Goal: Information Seeking & Learning: Find specific page/section

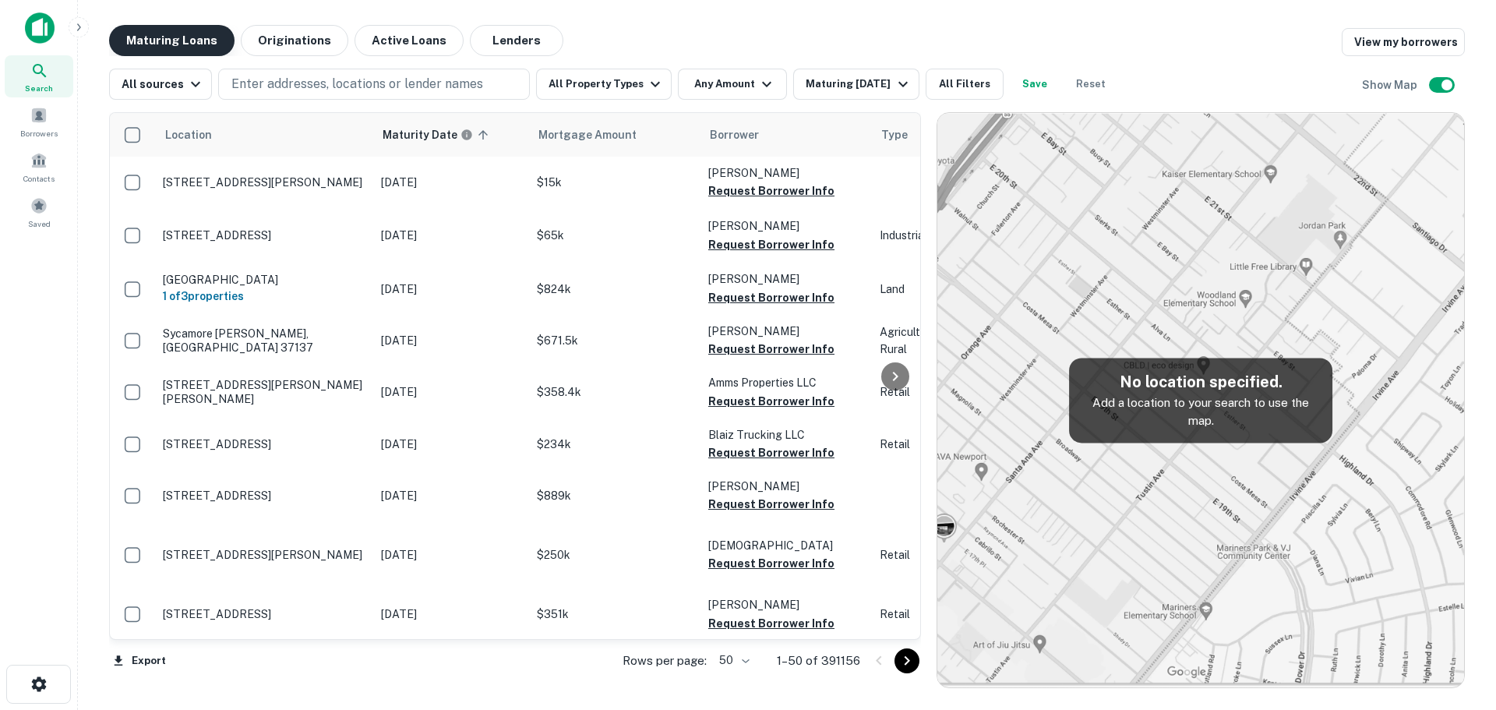
click at [208, 42] on button "Maturing Loans" at bounding box center [171, 40] width 125 height 31
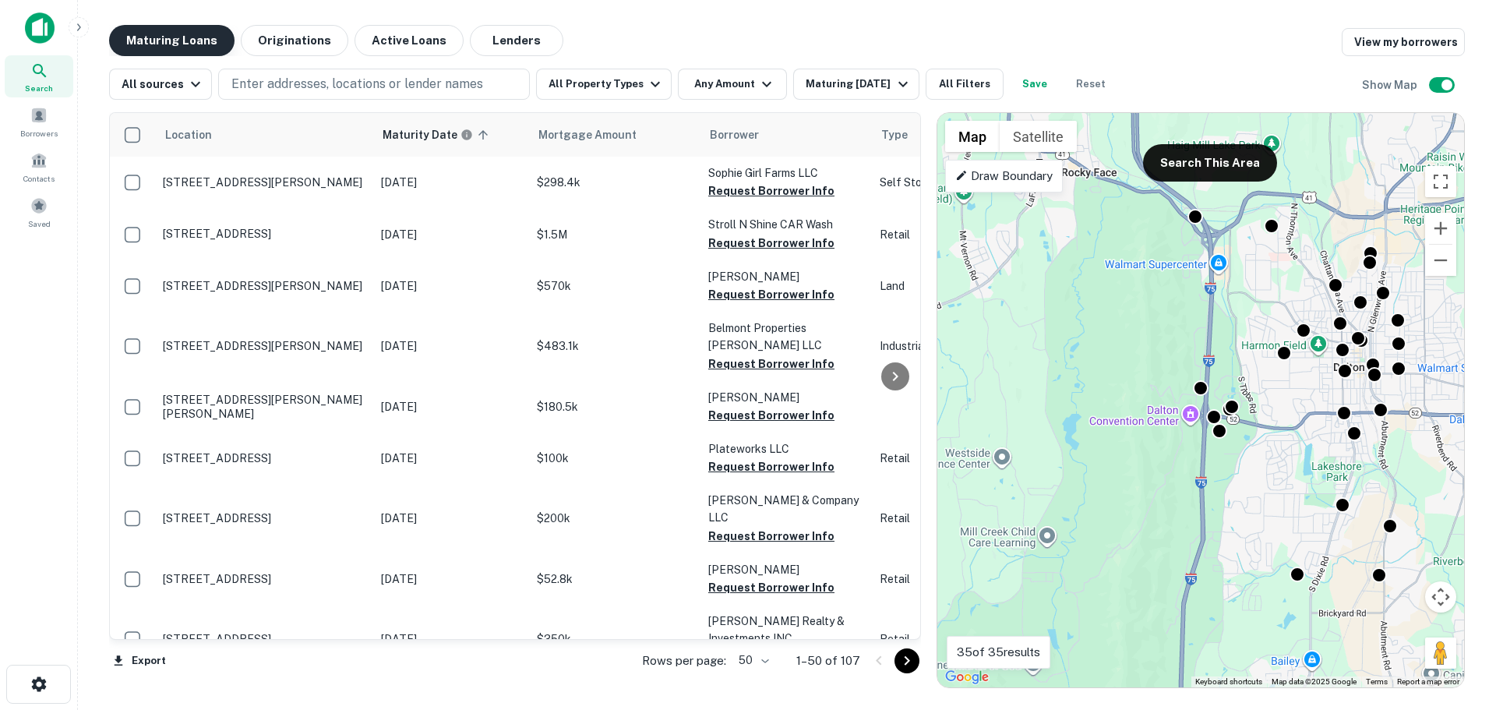
click at [169, 42] on button "Maturing Loans" at bounding box center [171, 40] width 125 height 31
click at [29, 85] on span "Search" at bounding box center [39, 88] width 28 height 12
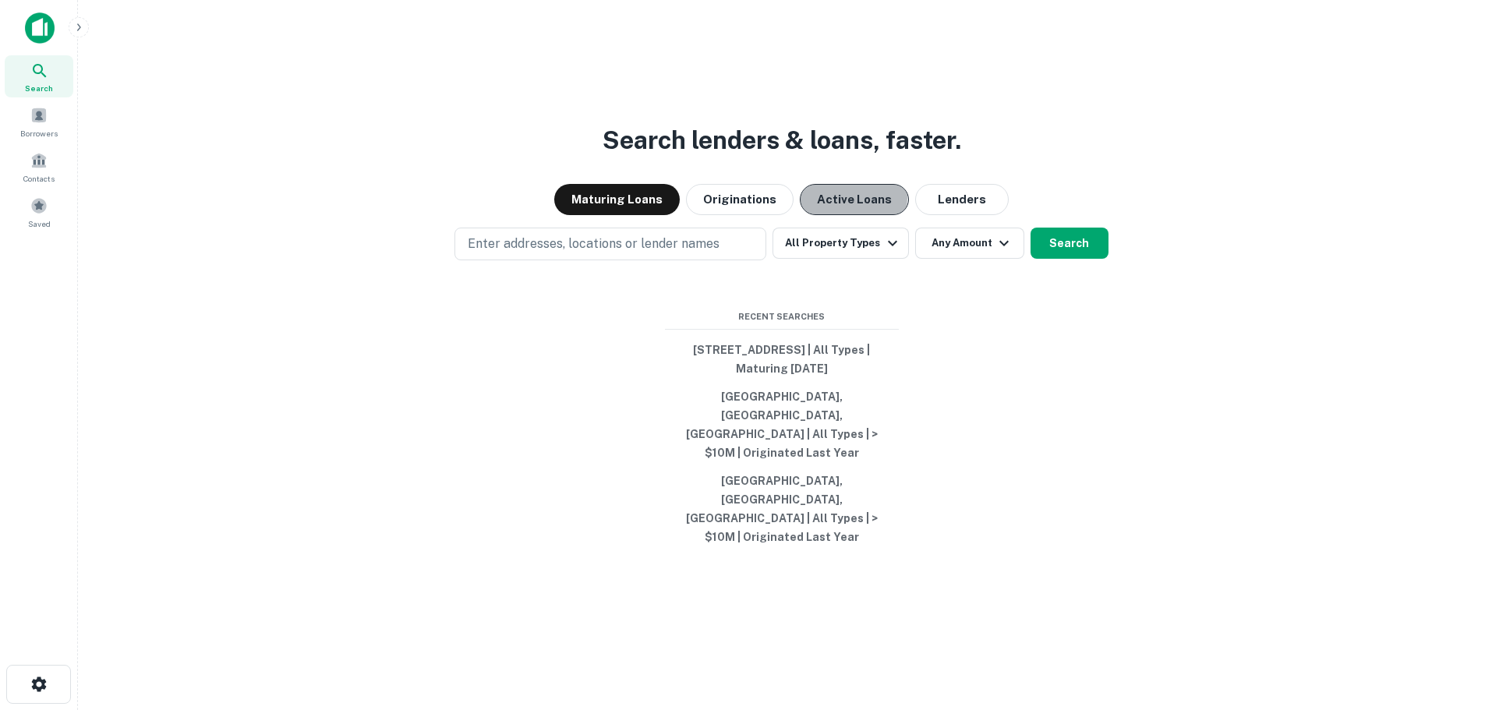
click at [842, 215] on button "Active Loans" at bounding box center [854, 199] width 109 height 31
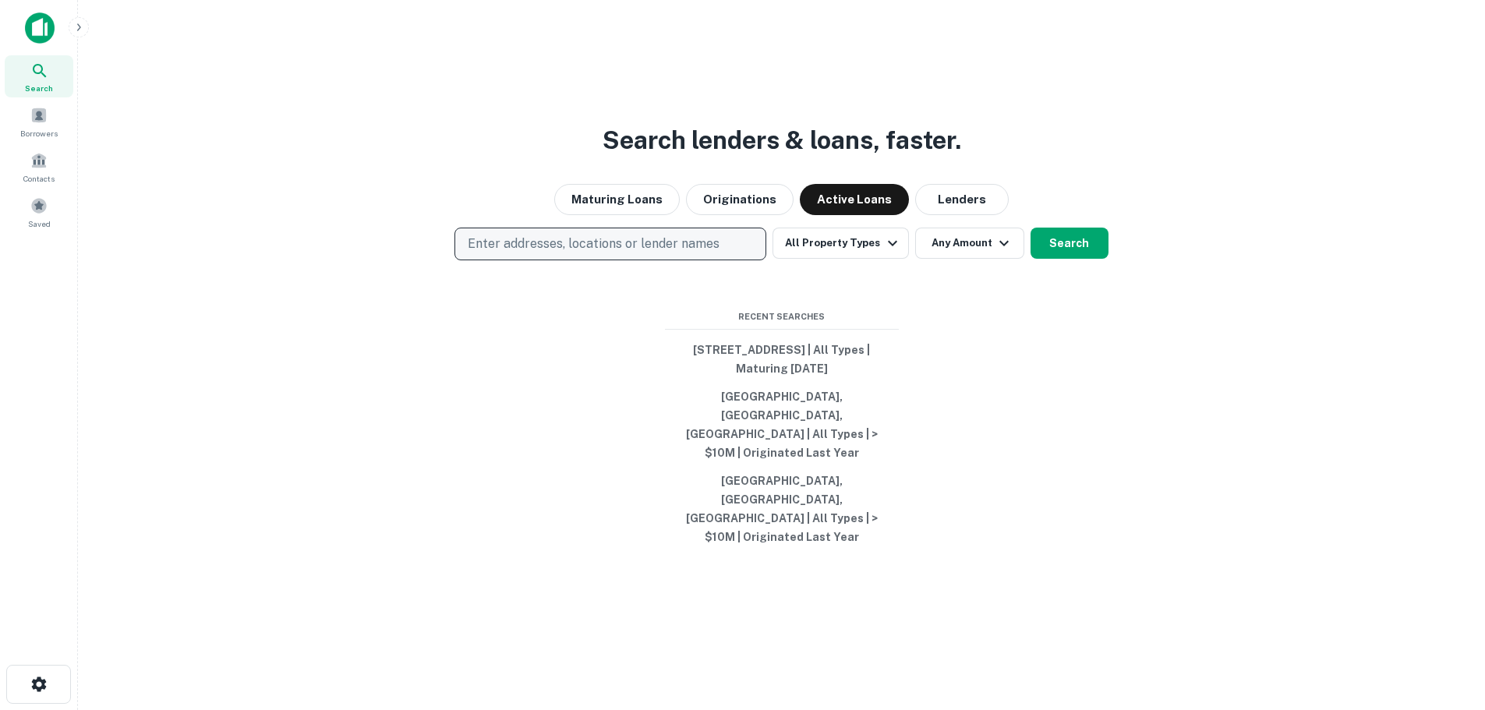
click at [669, 253] on p "Enter addresses, locations or lender names" at bounding box center [594, 244] width 252 height 19
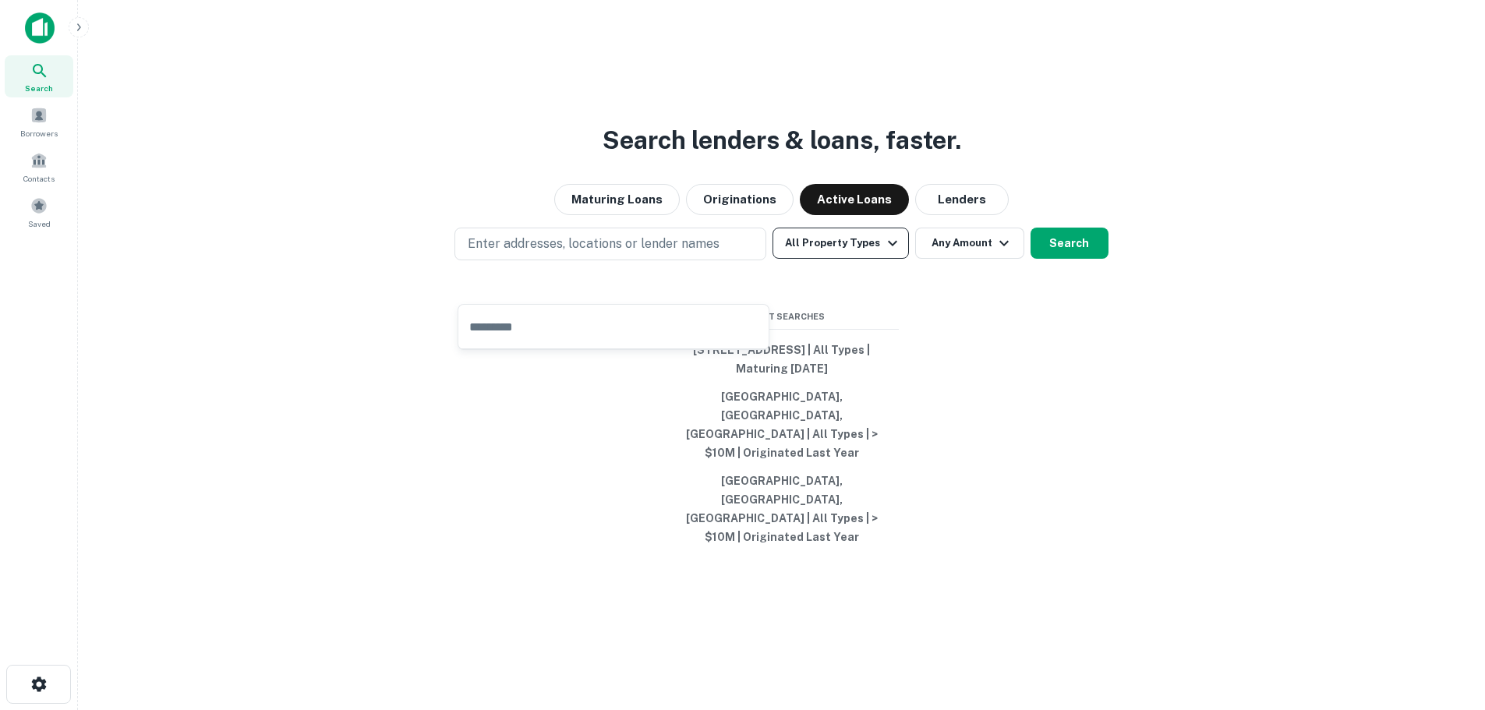
click at [790, 259] on button "All Property Types" at bounding box center [840, 243] width 136 height 31
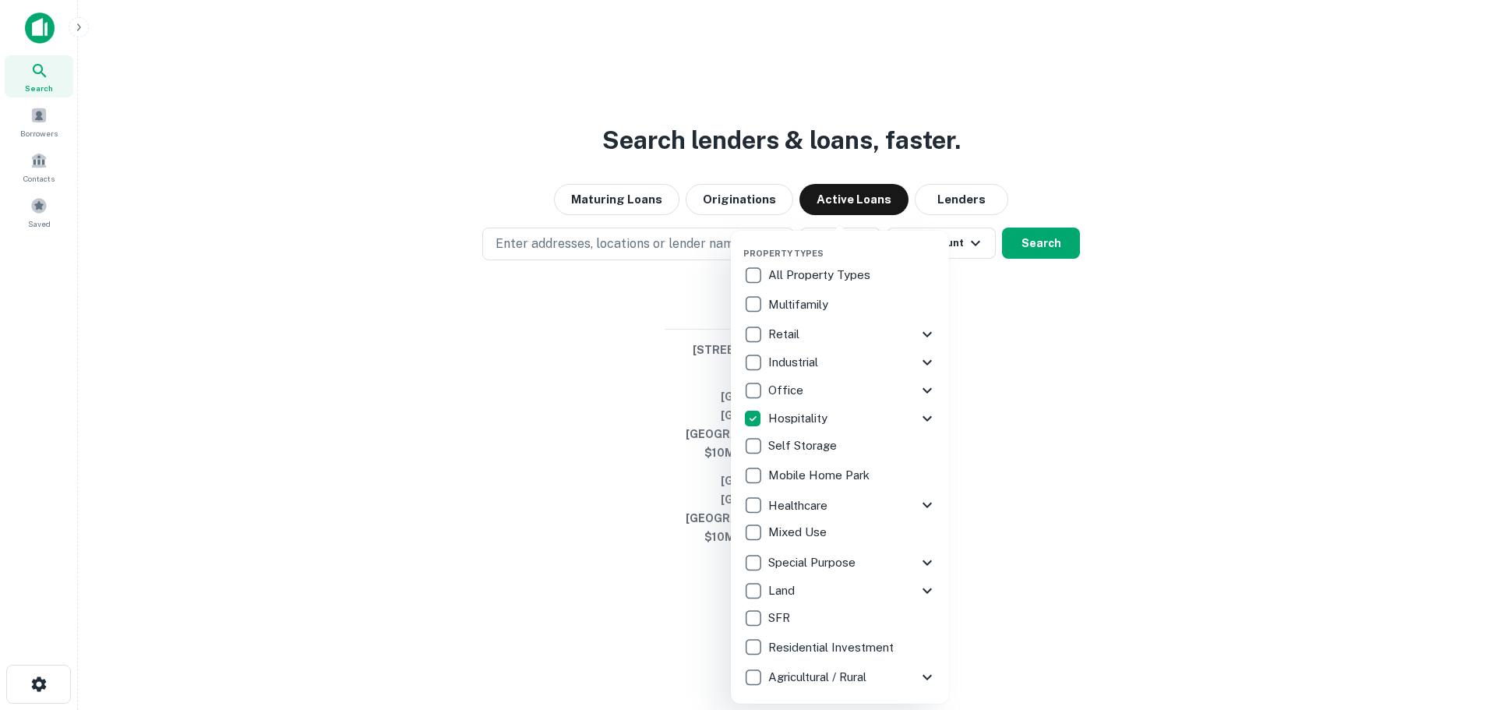
click at [1058, 285] on div at bounding box center [748, 355] width 1496 height 710
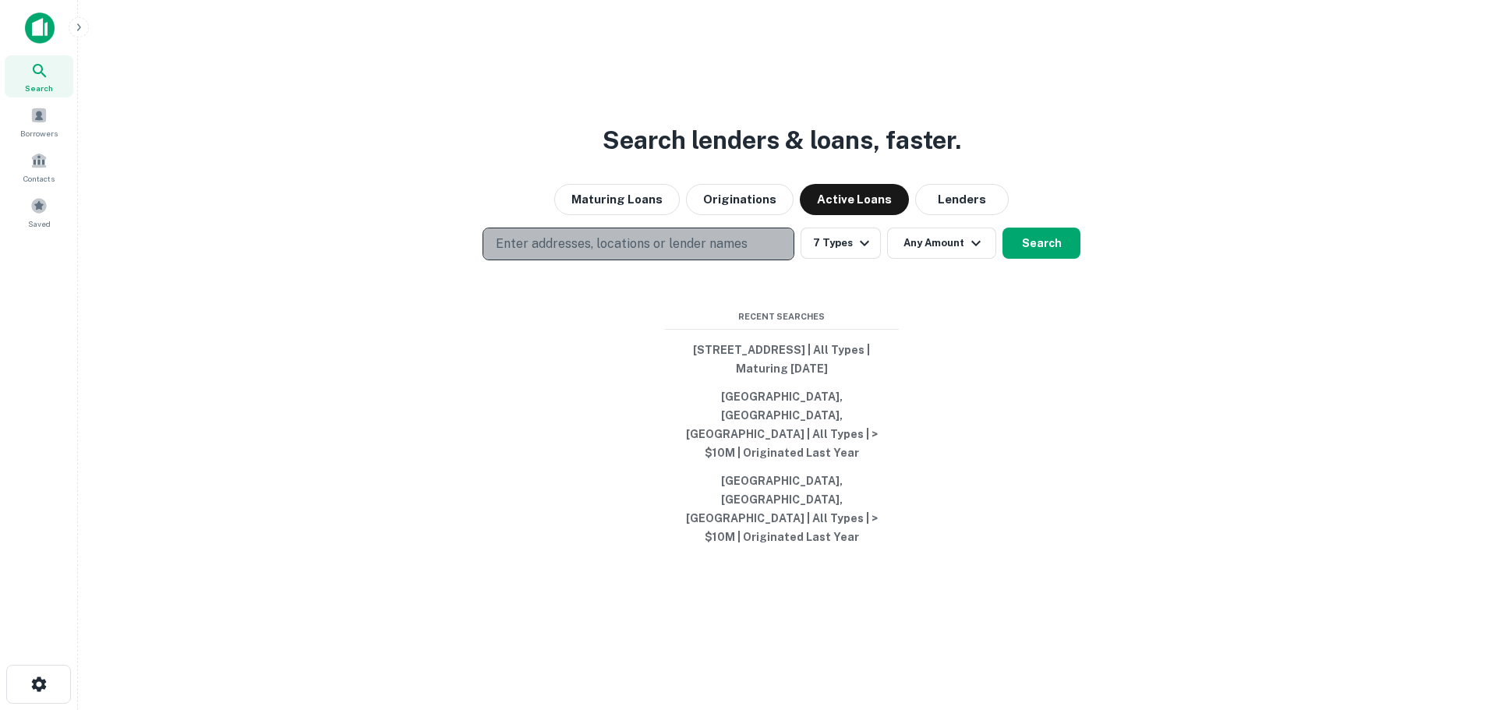
click at [715, 253] on p "Enter addresses, locations or lender names" at bounding box center [622, 244] width 252 height 19
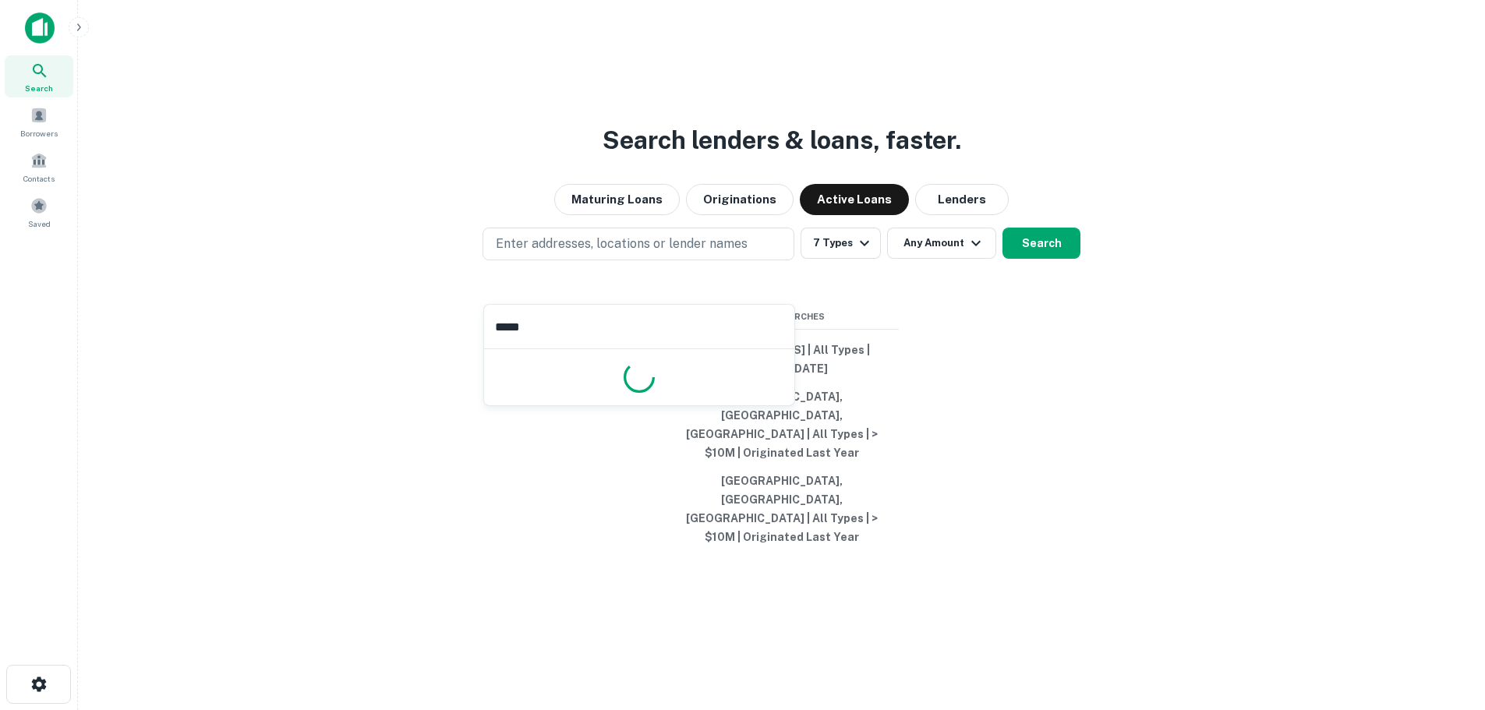
type input "******"
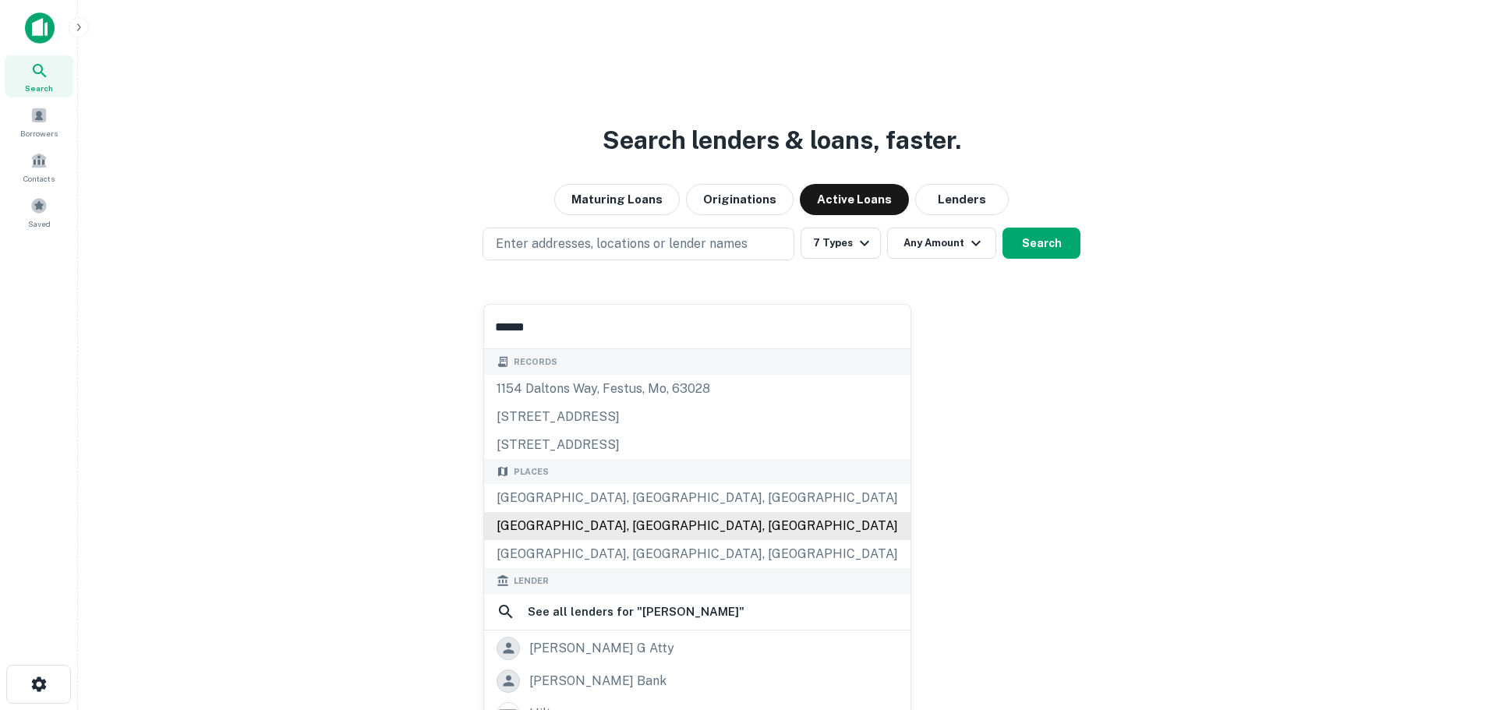
click at [561, 512] on div "Dalton, MA, USA" at bounding box center [697, 526] width 426 height 28
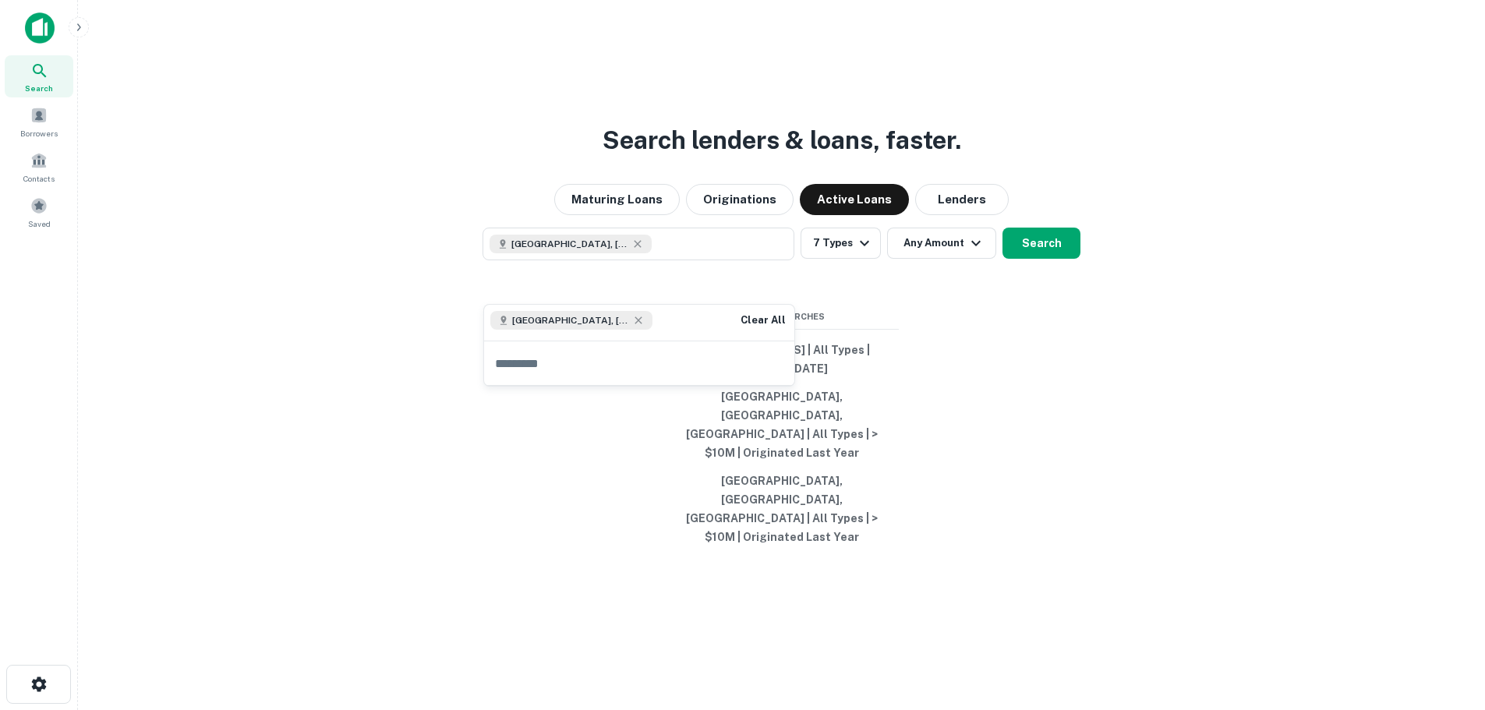
click at [567, 505] on div "Search lenders & loans, faster. Maturing Loans Originations Active Loans Lender…" at bounding box center [781, 392] width 1382 height 710
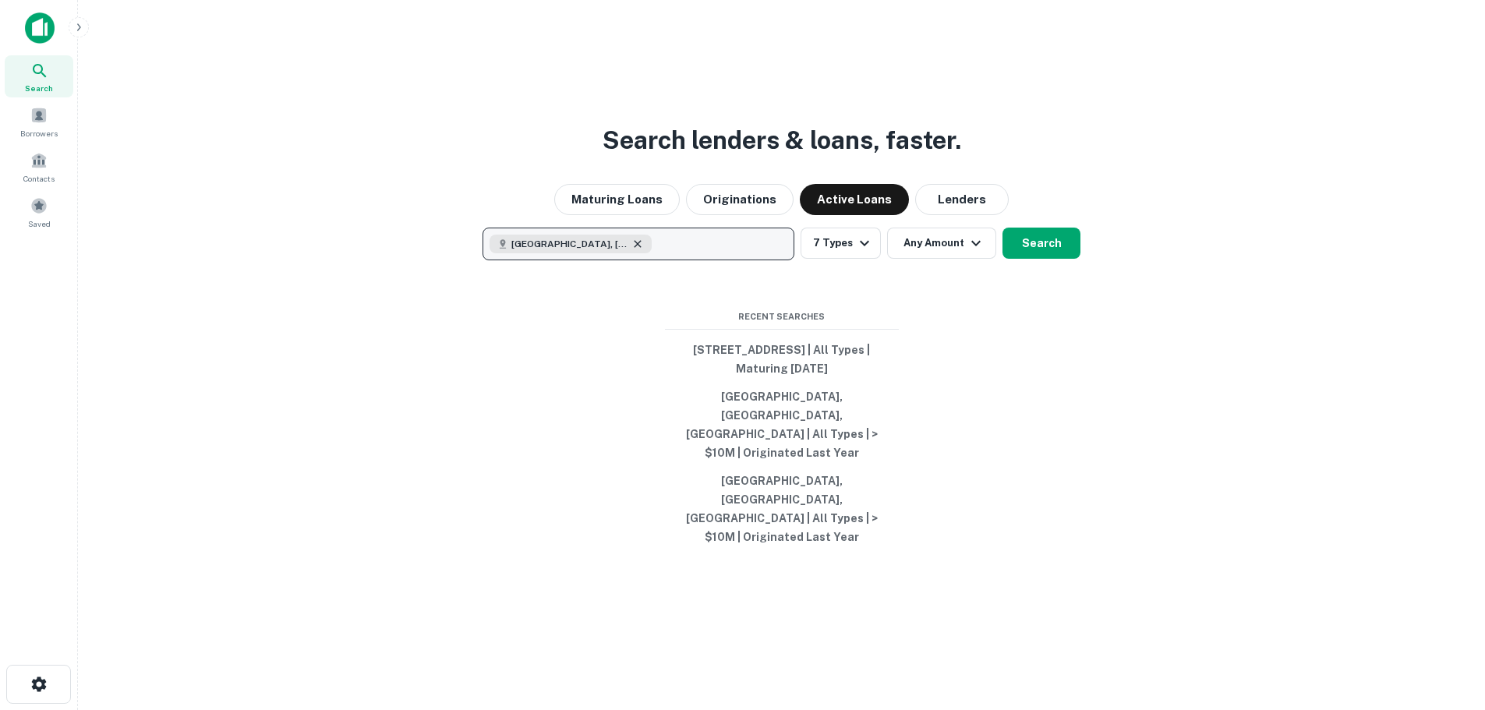
click at [634, 247] on icon "button" at bounding box center [637, 243] width 7 height 7
click at [610, 253] on p "Enter addresses, locations or lender names" at bounding box center [622, 244] width 252 height 19
click at [608, 253] on p "Enter addresses, locations or lender names" at bounding box center [622, 244] width 252 height 19
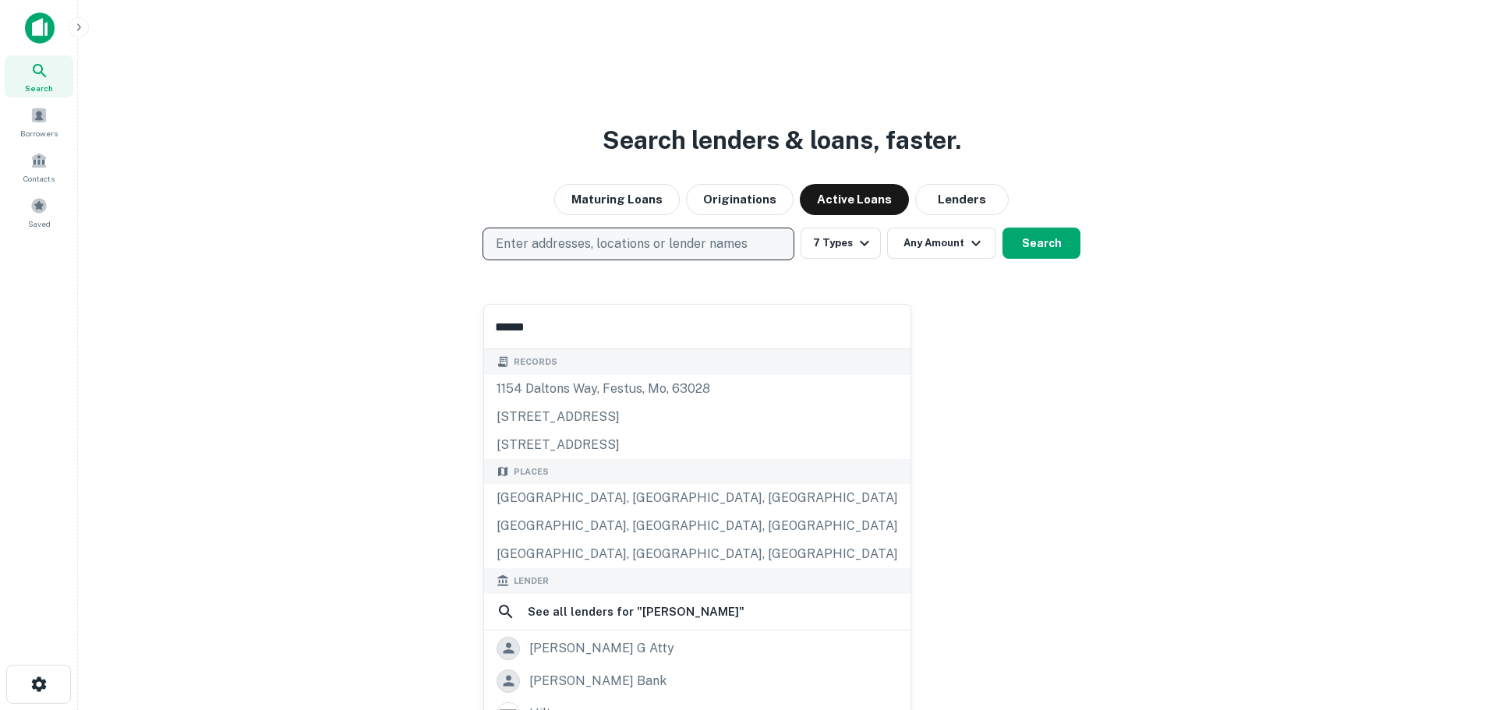
type input "******"
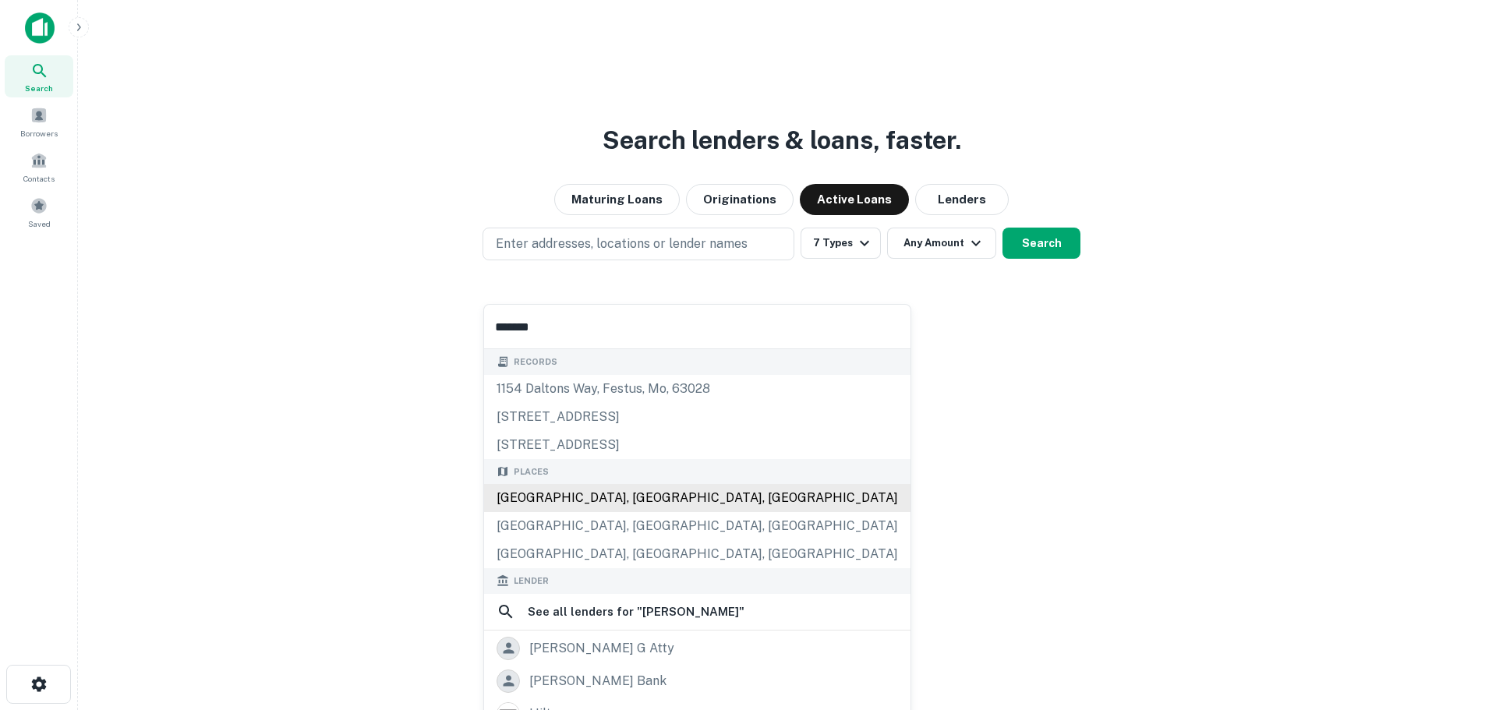
click at [581, 493] on div "Dalton, GA, USA" at bounding box center [697, 498] width 426 height 28
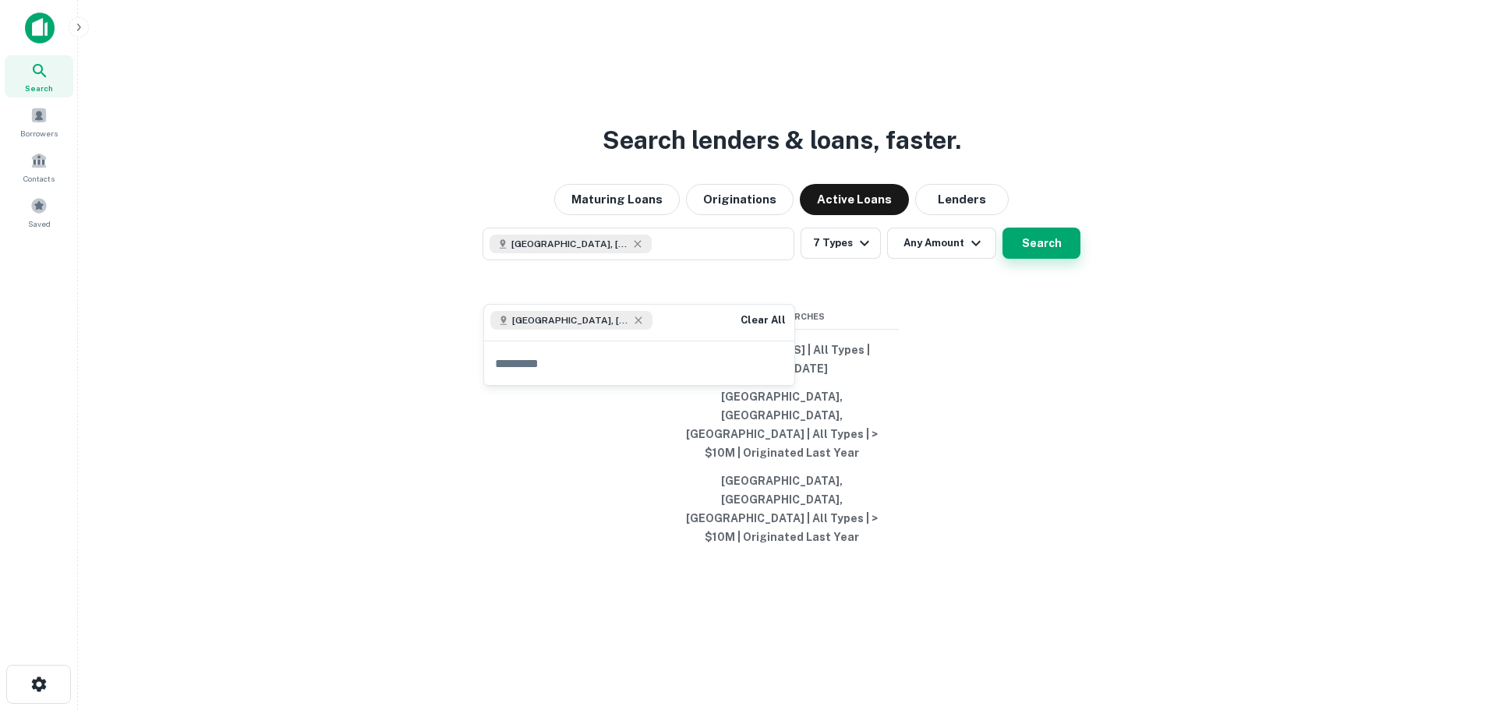
click at [1030, 259] on button "Search" at bounding box center [1041, 243] width 78 height 31
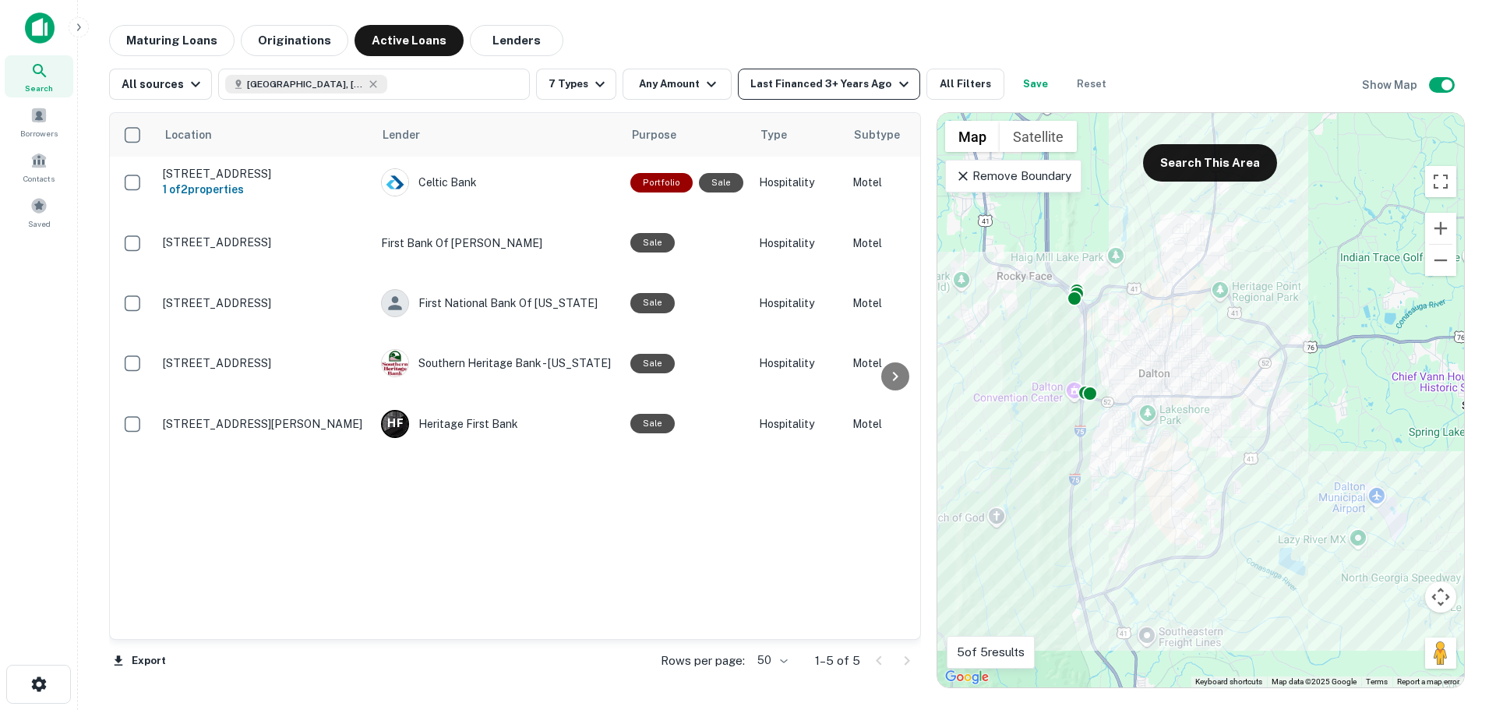
click at [828, 92] on div "Last Financed 3+ Years Ago" at bounding box center [832, 84] width 162 height 19
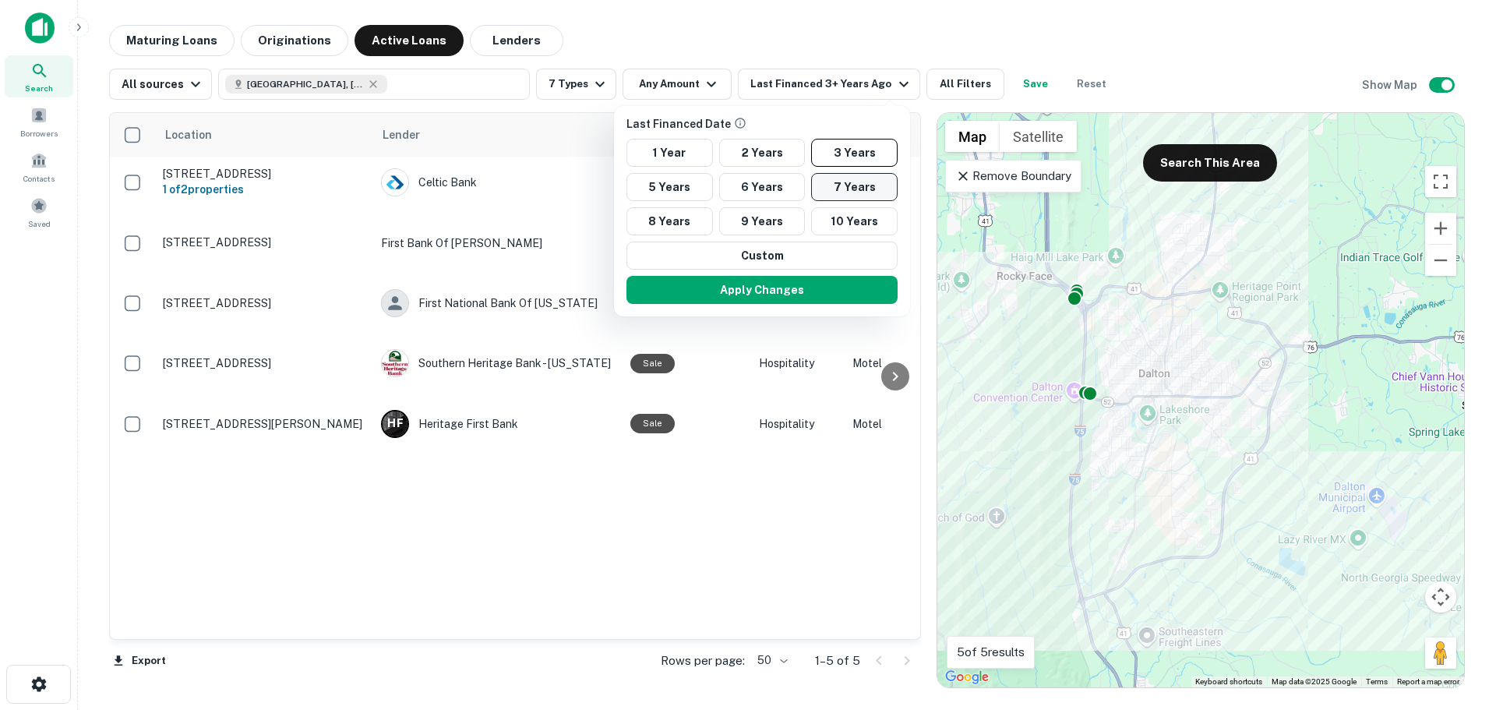
click at [841, 181] on button "7 Years" at bounding box center [854, 187] width 87 height 28
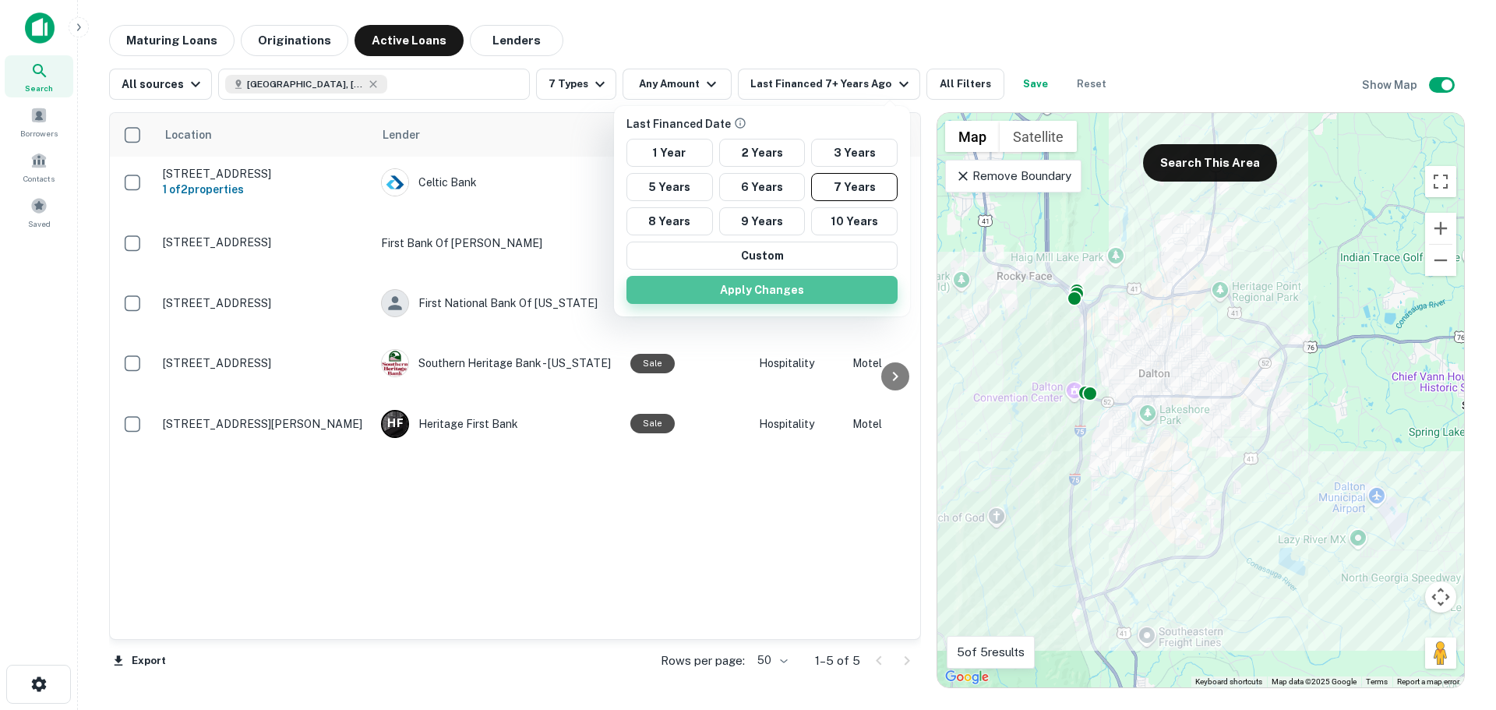
click at [799, 289] on button "Apply Changes" at bounding box center [762, 290] width 271 height 28
